Goal: Check status: Check status

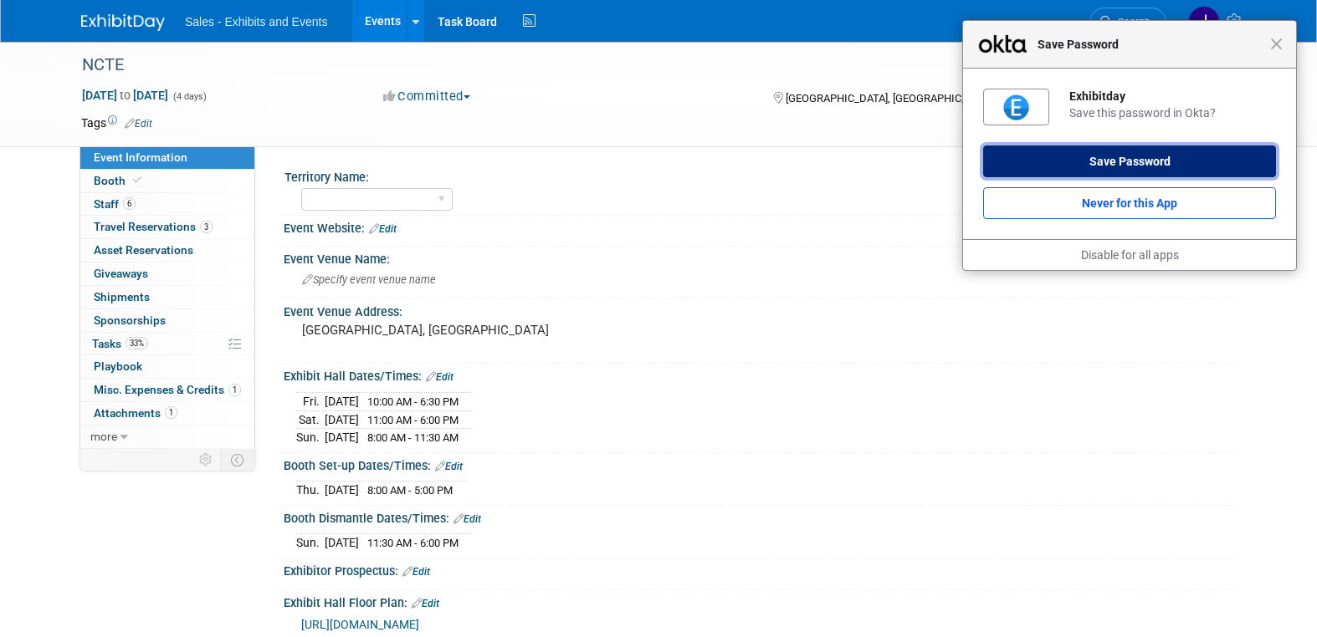
click at [1200, 158] on button "Save Password" at bounding box center [1129, 162] width 293 height 32
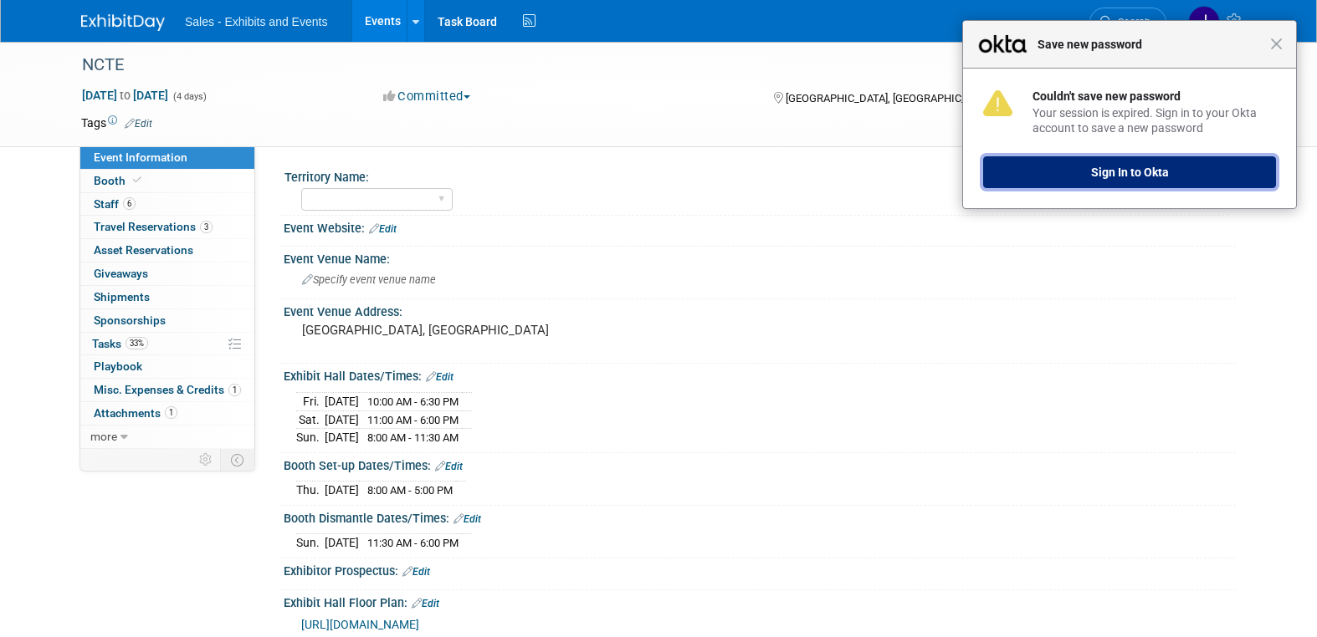
click at [1138, 171] on button "Sign In to Okta" at bounding box center [1129, 172] width 293 height 32
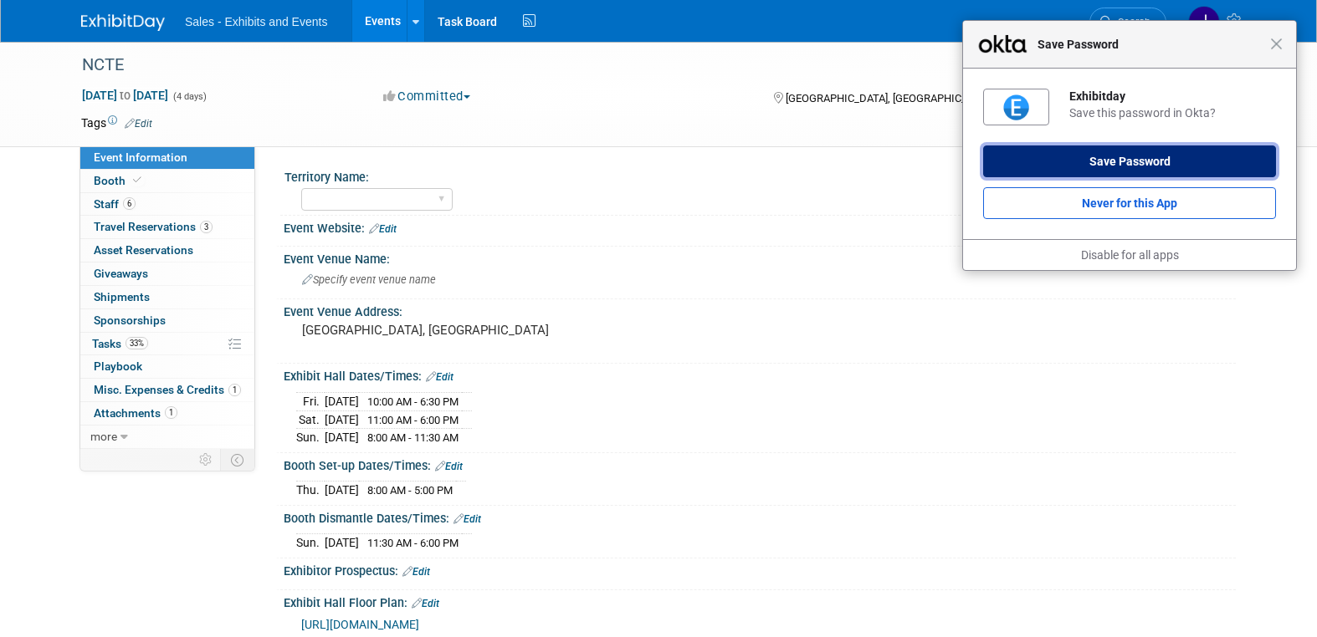
click at [1133, 163] on button "Save Password" at bounding box center [1129, 162] width 293 height 32
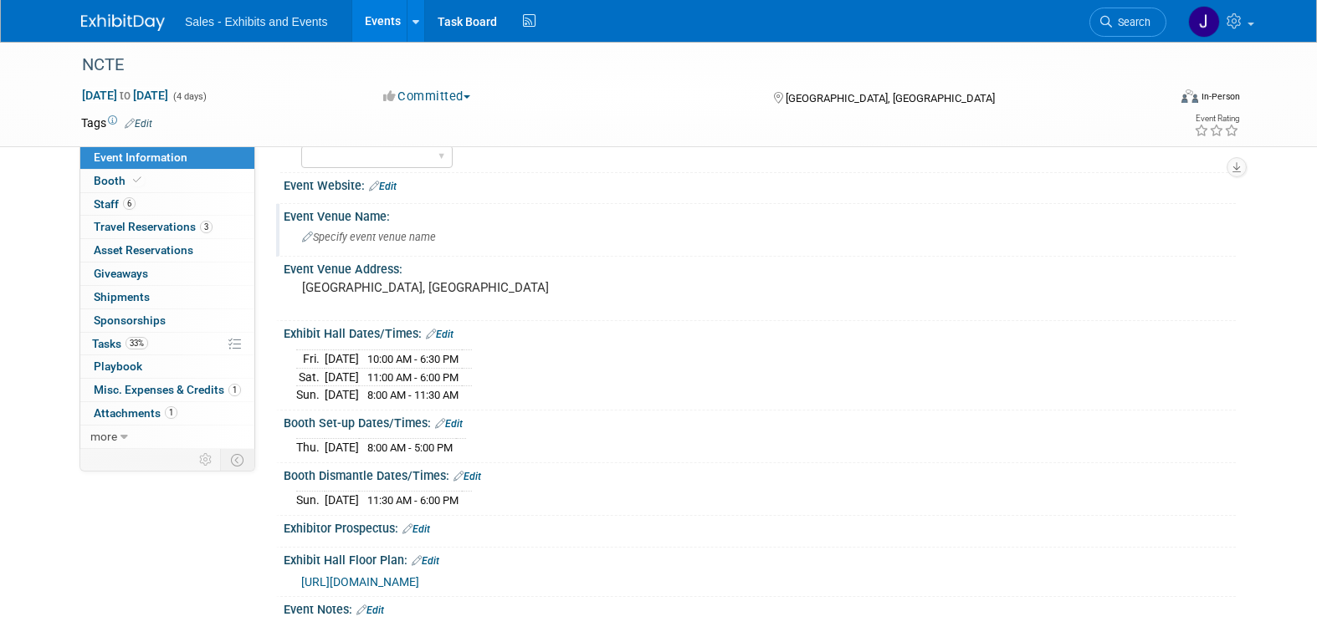
scroll to position [52, 0]
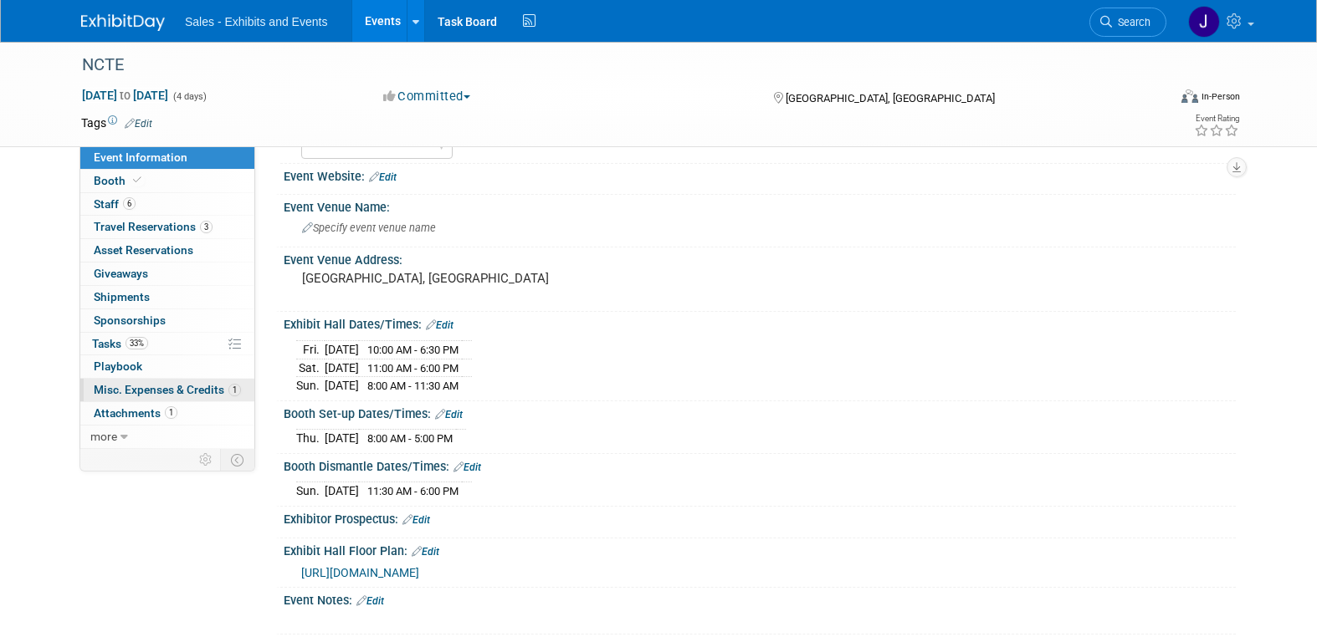
click at [153, 387] on span "Misc. Expenses & Credits 1" at bounding box center [167, 389] width 147 height 13
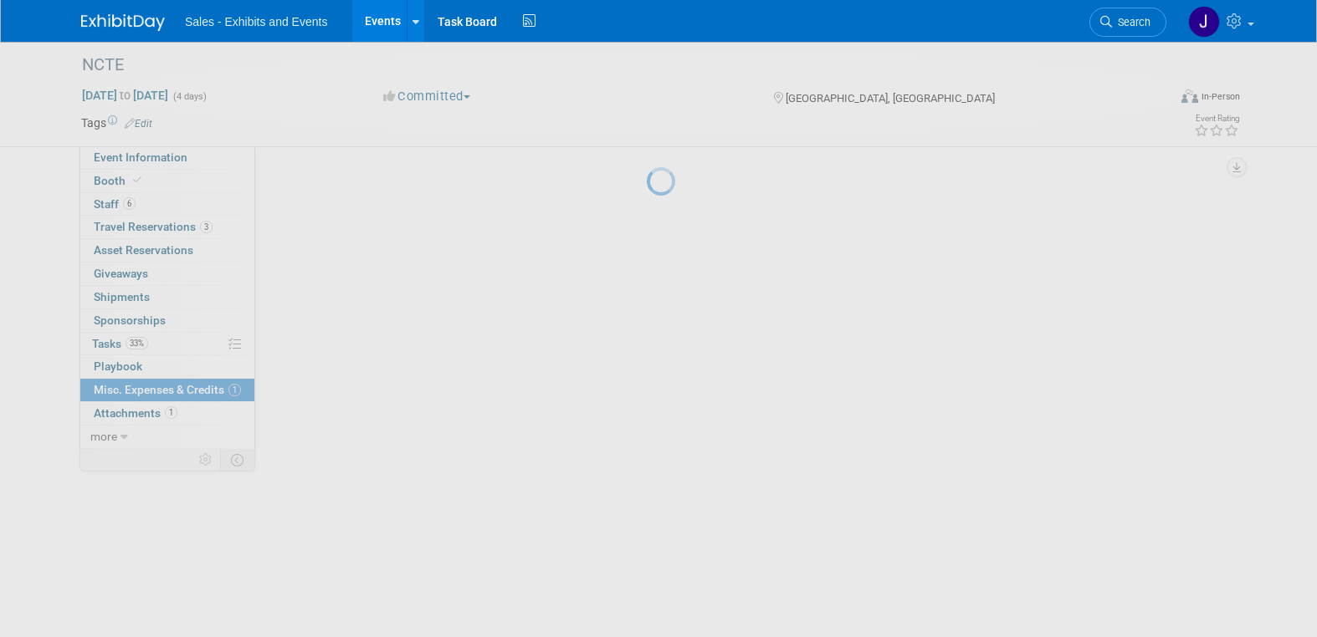
scroll to position [0, 0]
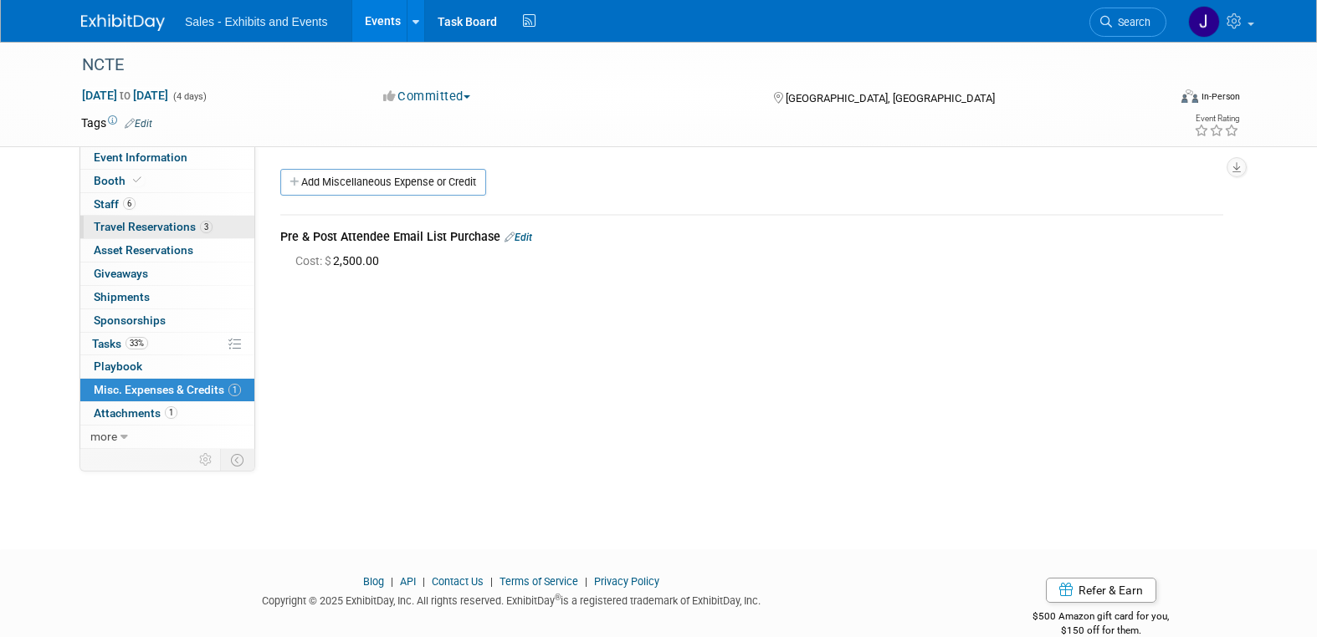
click at [139, 223] on span "Travel Reservations 3" at bounding box center [153, 226] width 119 height 13
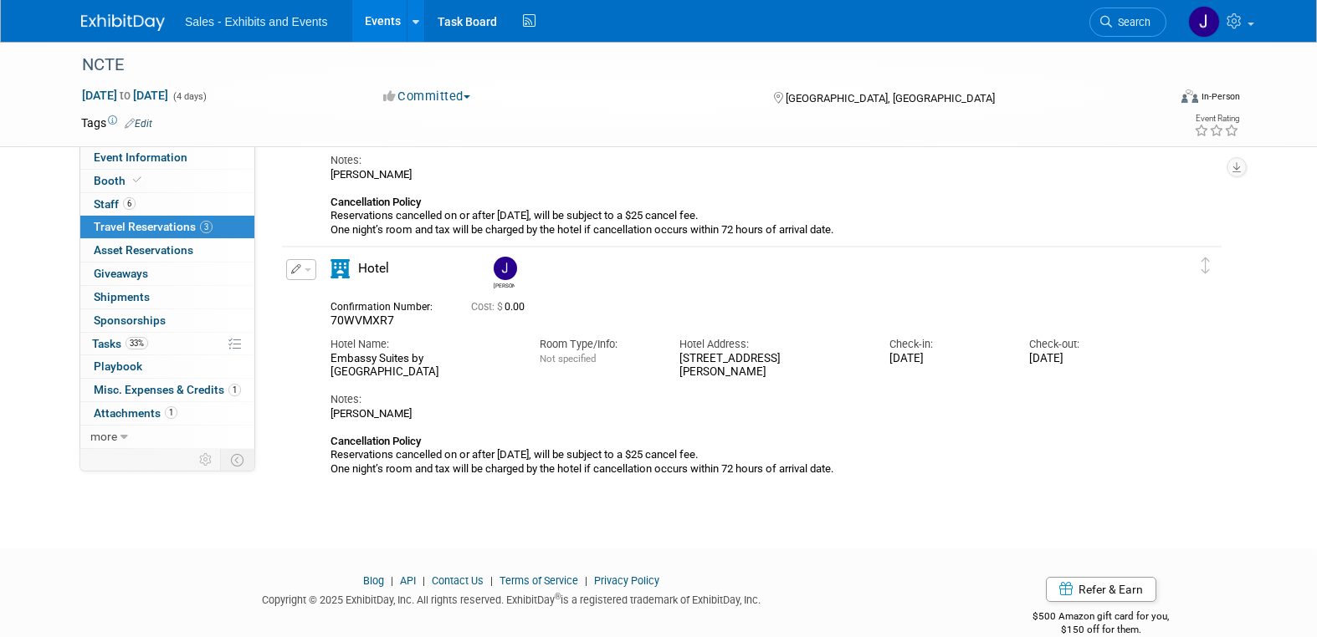
scroll to position [444, 0]
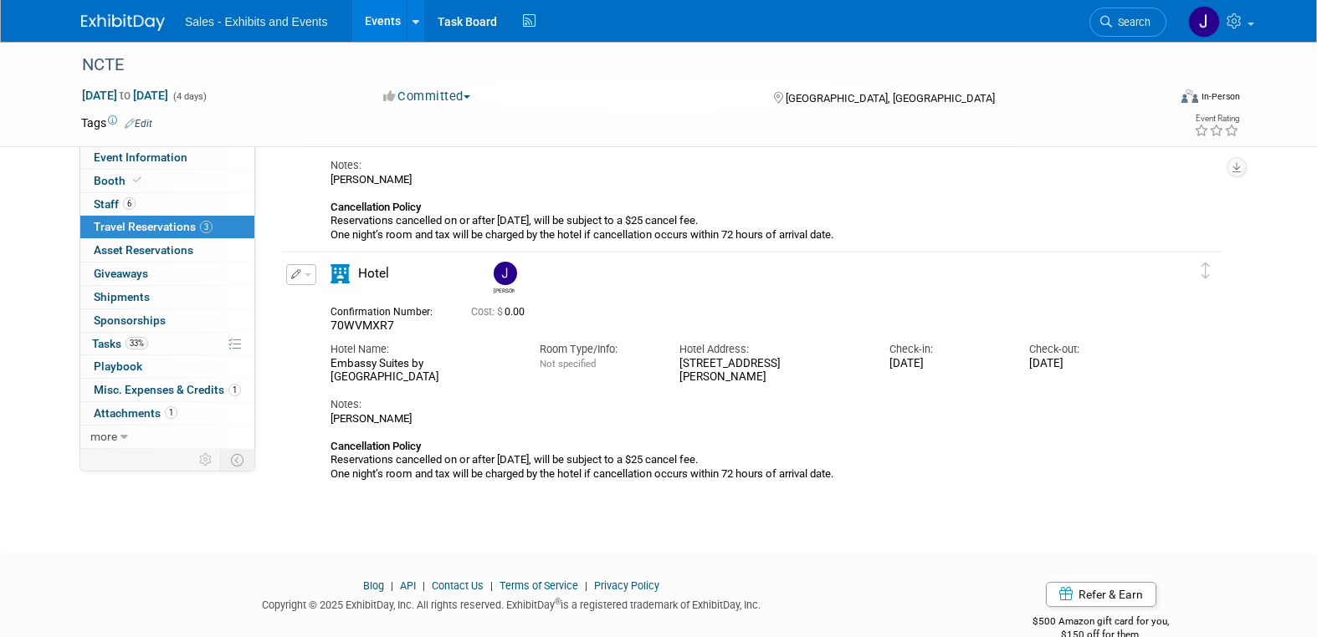
click at [354, 325] on span "70WVMXR7" at bounding box center [362, 325] width 64 height 13
copy span "70WVMXR7"
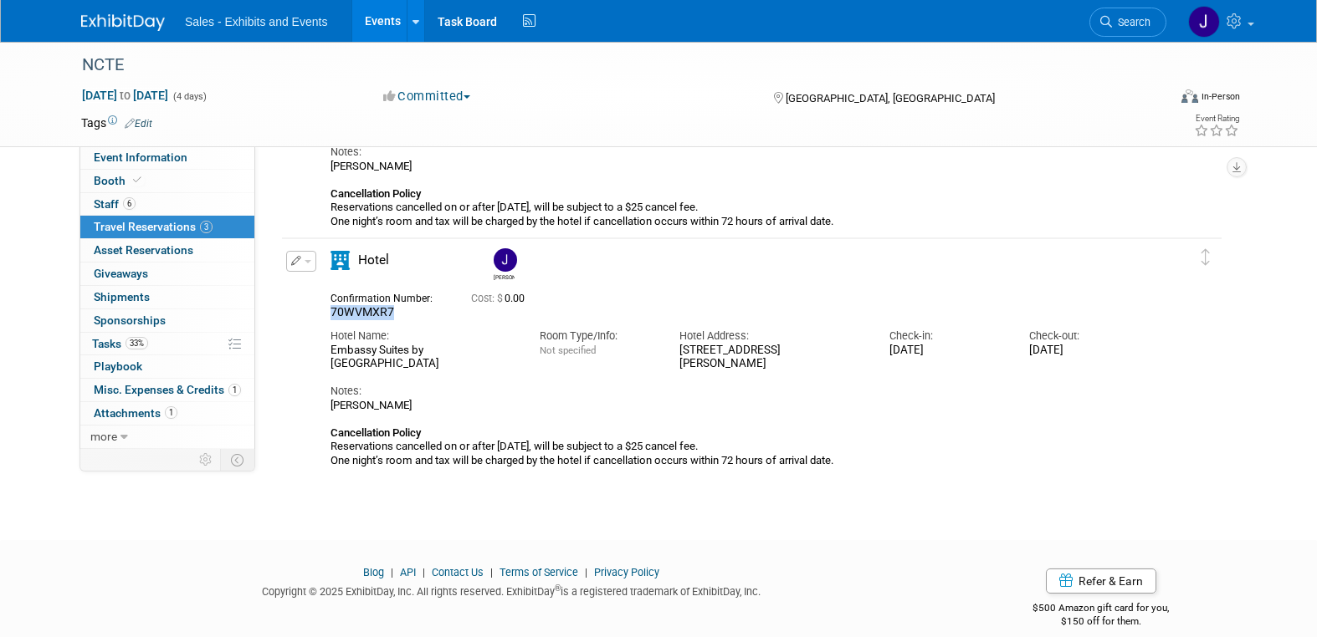
scroll to position [454, 0]
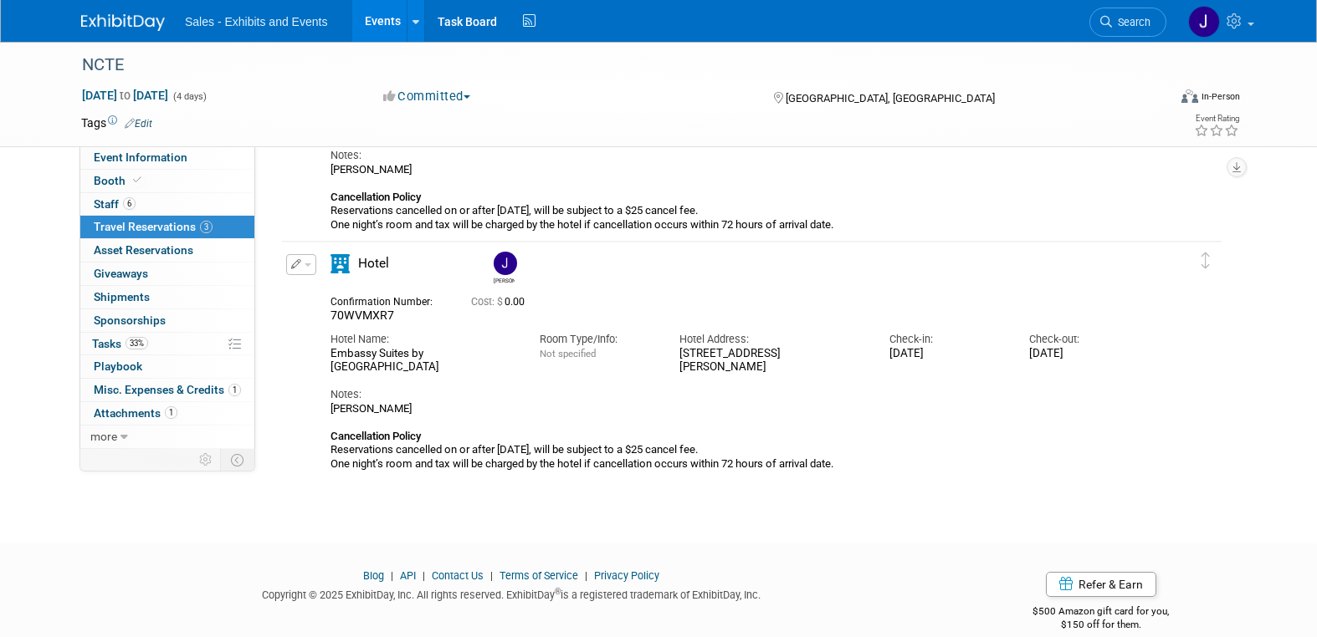
click at [365, 263] on span "Hotel" at bounding box center [373, 263] width 31 height 15
click at [383, 364] on div "Embassy Suites by [GEOGRAPHIC_DATA]" at bounding box center [422, 361] width 184 height 28
click at [372, 307] on div "Confirmation Number:" at bounding box center [387, 300] width 115 height 18
click at [370, 315] on span "70WVMXR7" at bounding box center [362, 315] width 64 height 13
